Goal: Transaction & Acquisition: Purchase product/service

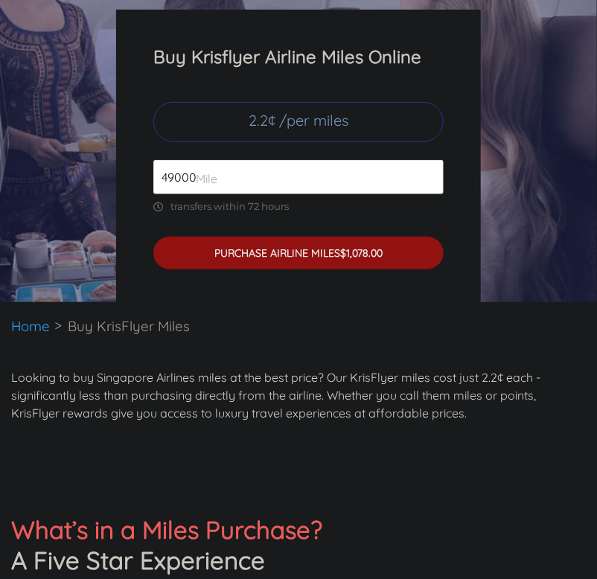
scroll to position [58, 0]
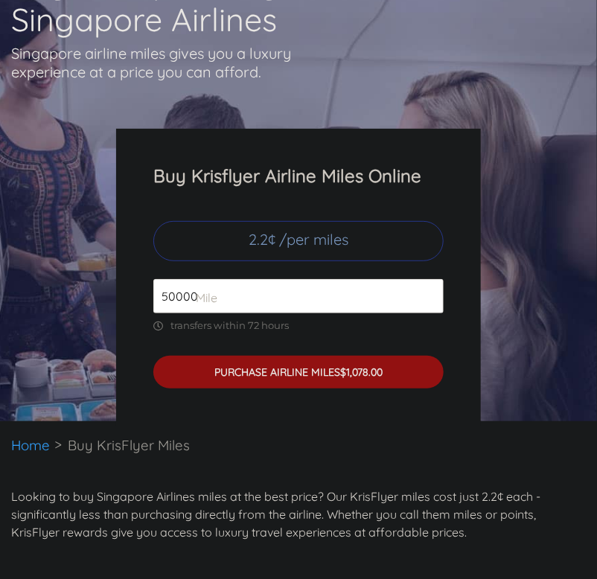
click at [428, 314] on input "50000" at bounding box center [298, 296] width 290 height 34
click at [428, 314] on input "51000" at bounding box center [298, 296] width 290 height 34
click at [428, 314] on input "52000" at bounding box center [298, 296] width 290 height 34
click at [428, 314] on input "53000" at bounding box center [298, 296] width 290 height 34
click at [428, 314] on input "54000" at bounding box center [298, 296] width 290 height 34
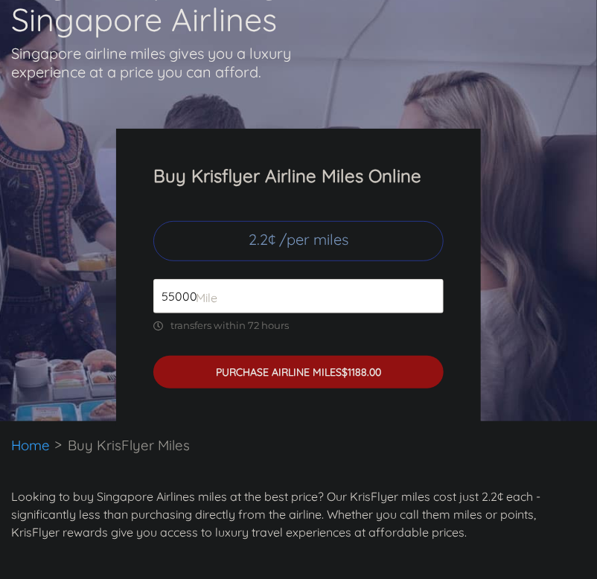
click at [428, 314] on input "55000" at bounding box center [298, 296] width 290 height 34
click at [428, 314] on input "56000" at bounding box center [298, 296] width 290 height 34
click at [428, 314] on input "57000" at bounding box center [298, 296] width 290 height 34
click at [428, 314] on input "58000" at bounding box center [298, 296] width 290 height 34
click at [428, 314] on input "59000" at bounding box center [298, 296] width 290 height 34
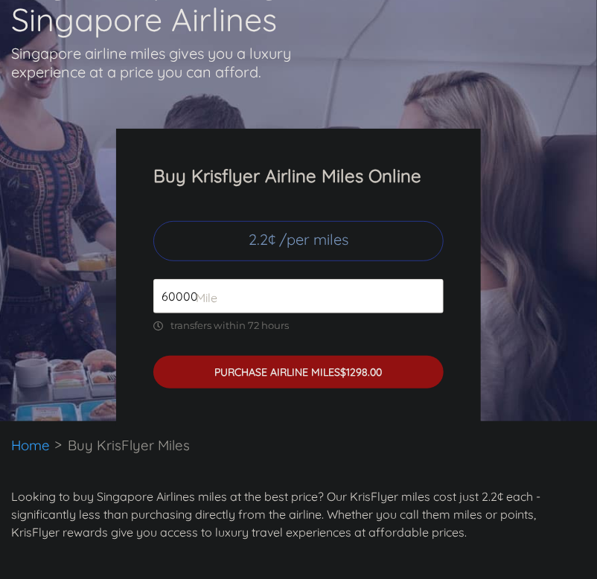
click at [428, 314] on input "60000" at bounding box center [298, 296] width 290 height 34
click at [428, 314] on input "61000" at bounding box center [298, 296] width 290 height 34
click at [428, 314] on input "62000" at bounding box center [298, 296] width 290 height 34
type input "100000"
click at [428, 314] on input "100000" at bounding box center [298, 296] width 290 height 34
